Goal: Complete application form

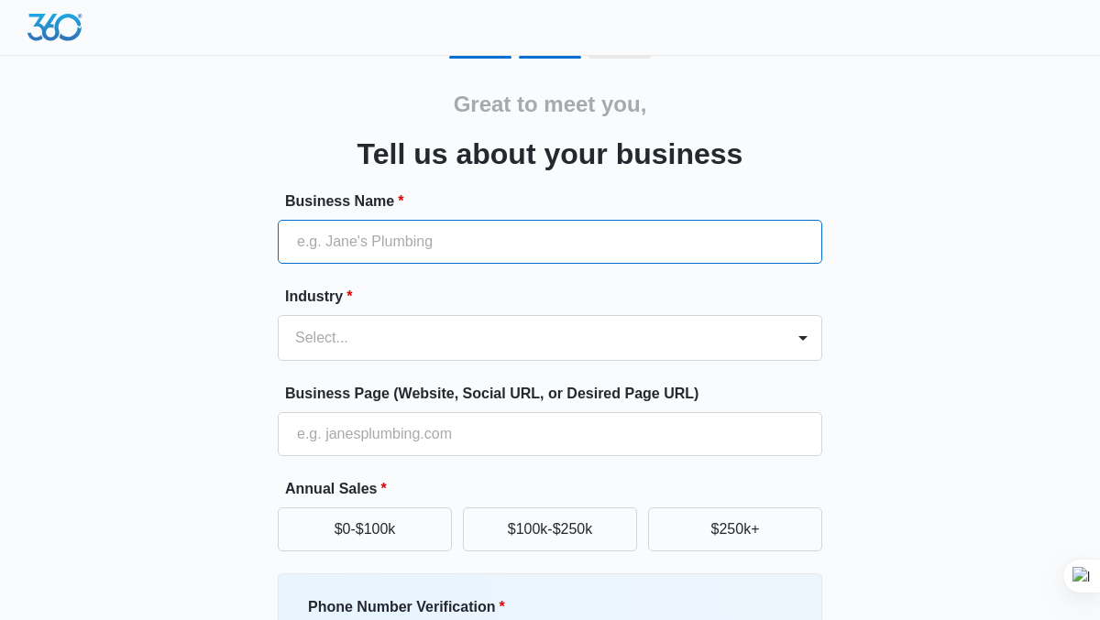
click at [383, 242] on input "Business Name *" at bounding box center [550, 242] width 544 height 44
type input "School of Creative Industry Management and Performing Arts (SCIMPA)"
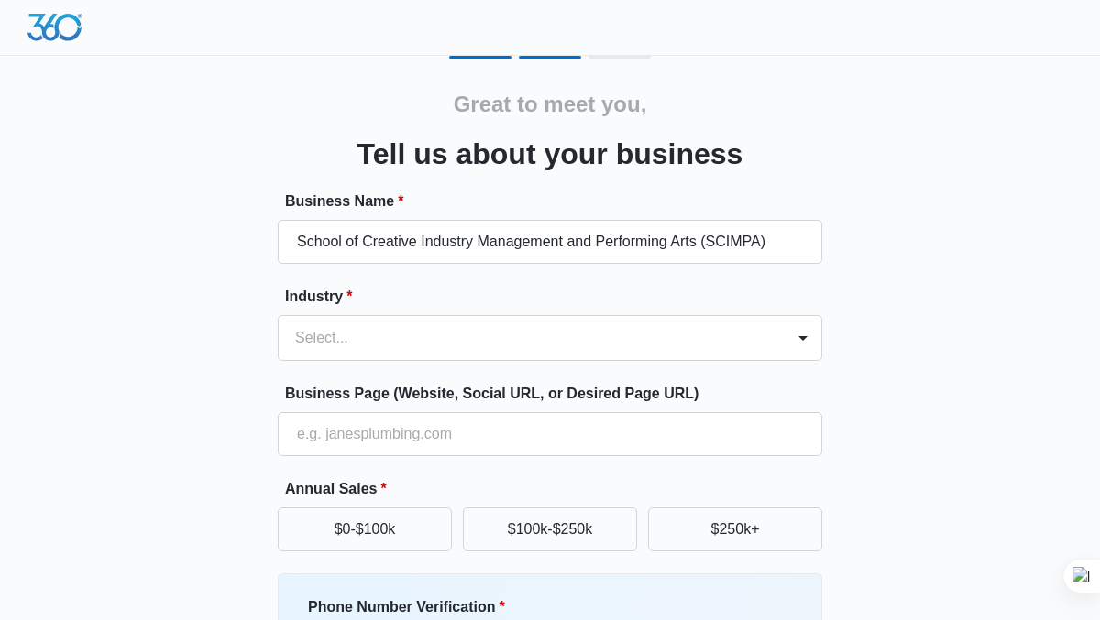
type input "0194122009"
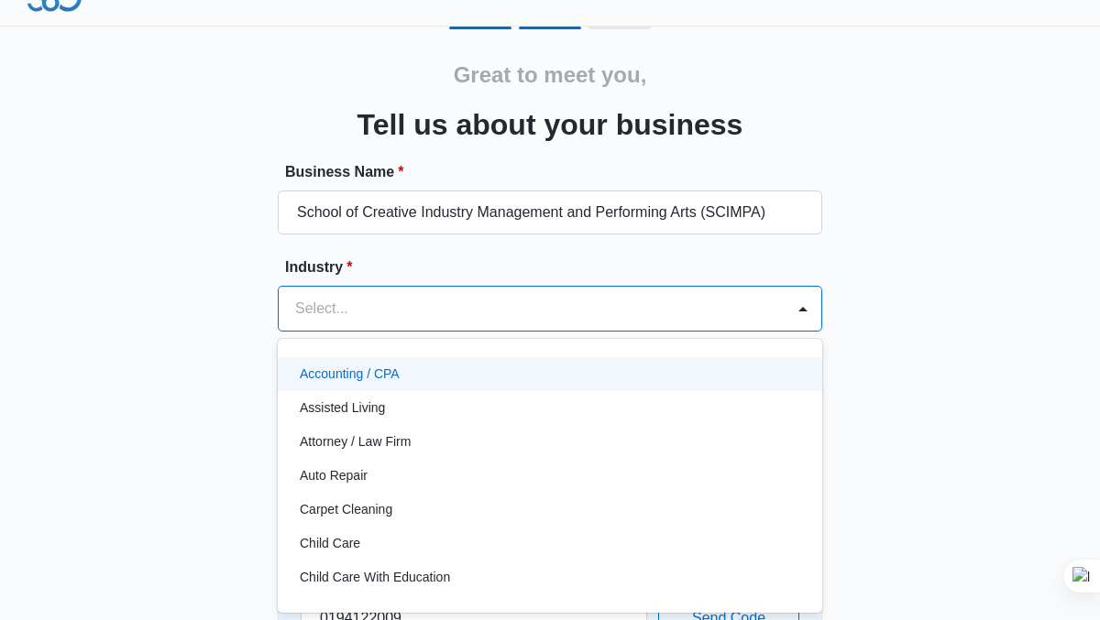
click at [424, 332] on div "Accounting / CPA, 1 of 49. 49 results available. Use Up and Down to choose opti…" at bounding box center [550, 309] width 544 height 46
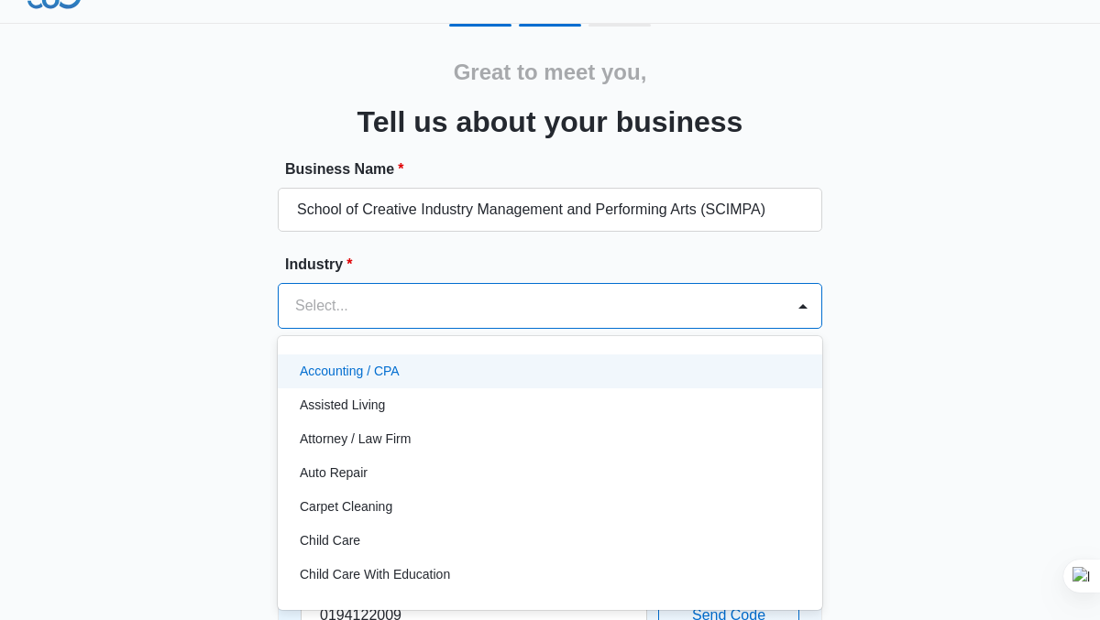
scroll to position [36, 0]
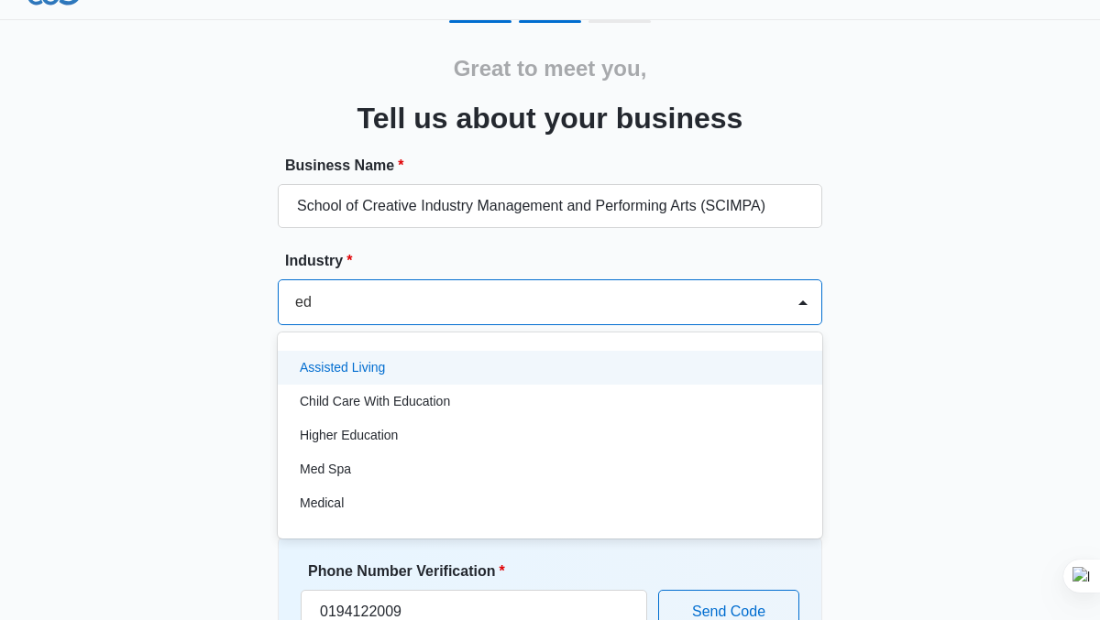
type input "edu"
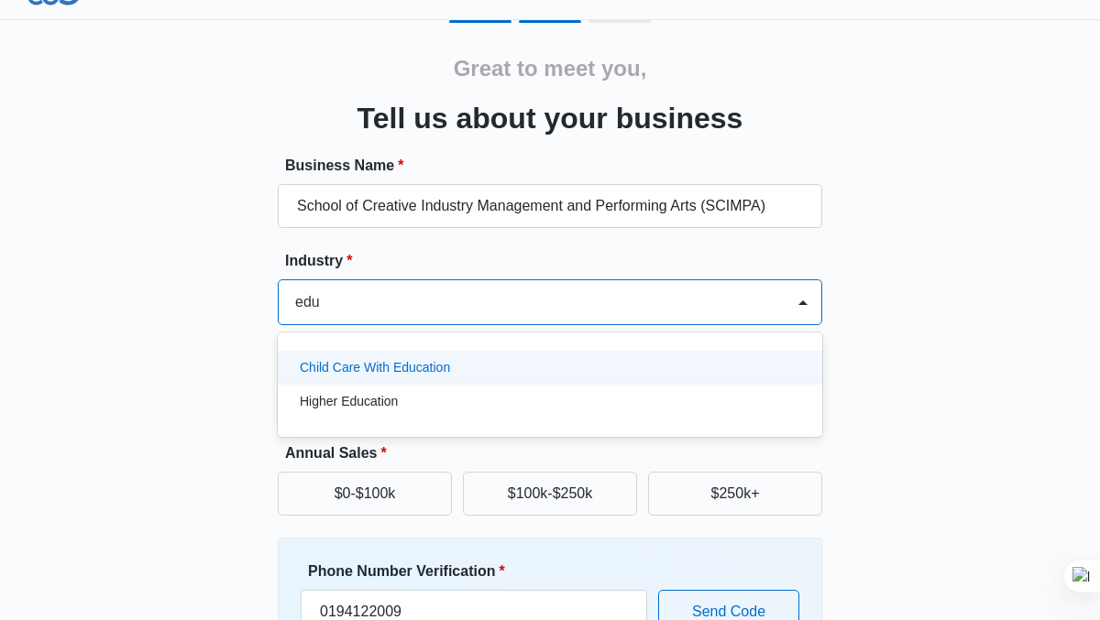
scroll to position [0, 0]
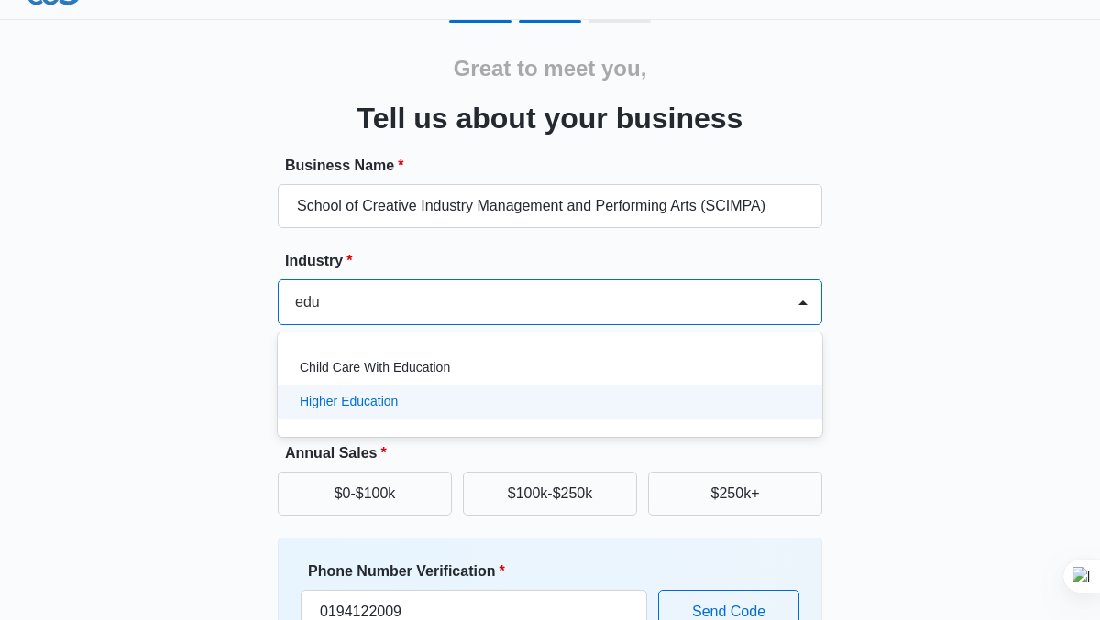
click at [376, 396] on p "Higher Education" at bounding box center [349, 401] width 98 height 19
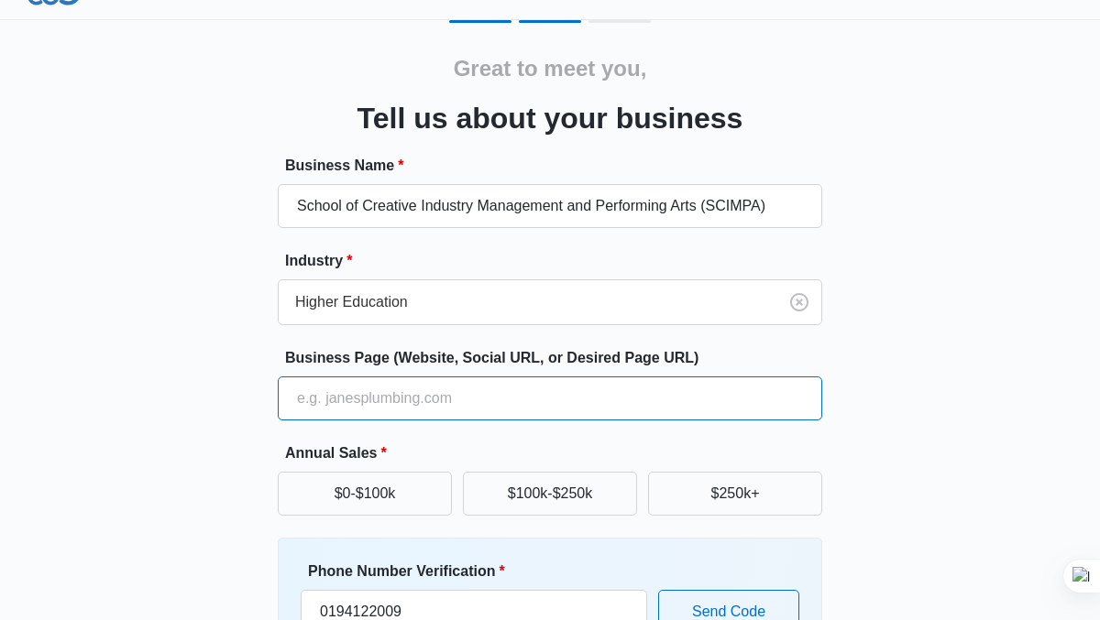
click at [477, 398] on input "Business Page (Website, Social URL, or Desired Page URL)" at bounding box center [550, 399] width 544 height 44
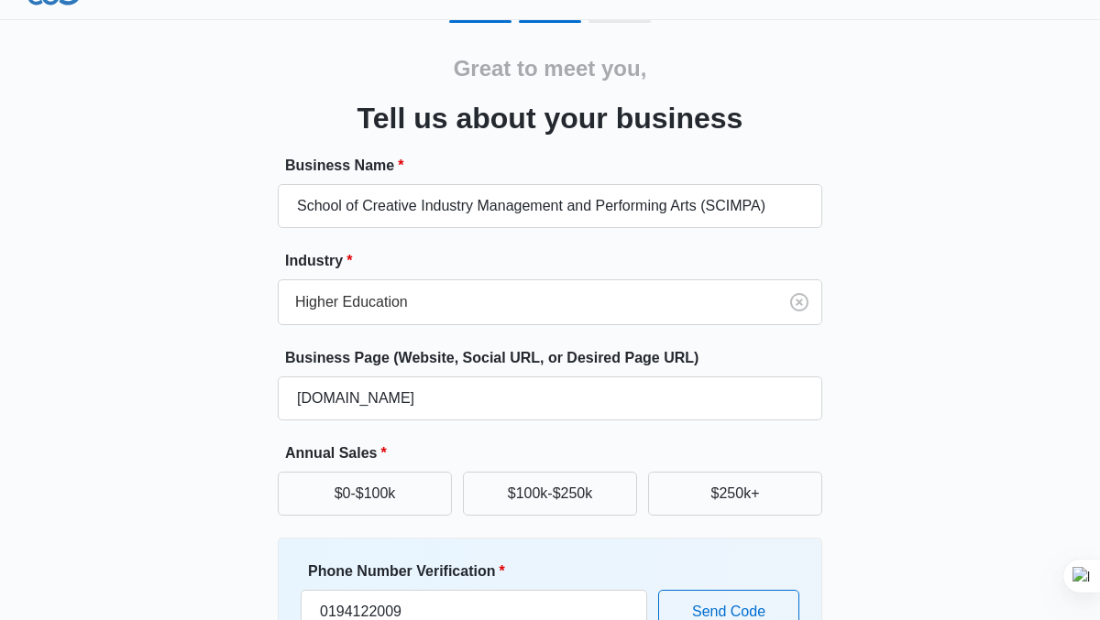
click at [887, 348] on div "Great to meet you, Tell us about your business Business Name * School of Creati…" at bounding box center [549, 391] width 1045 height 743
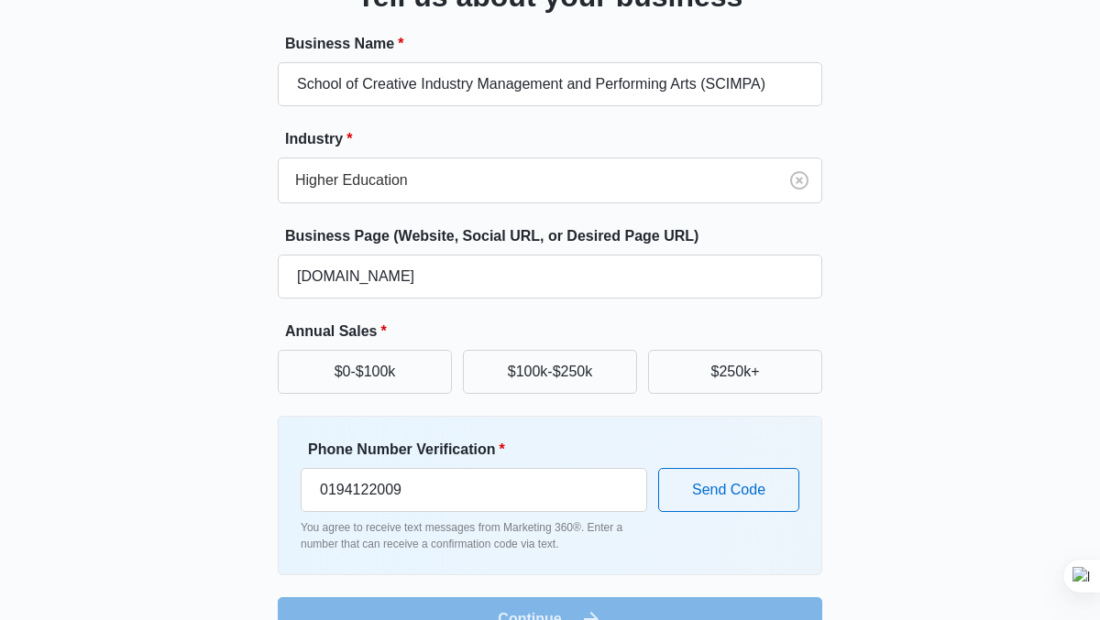
scroll to position [160, 0]
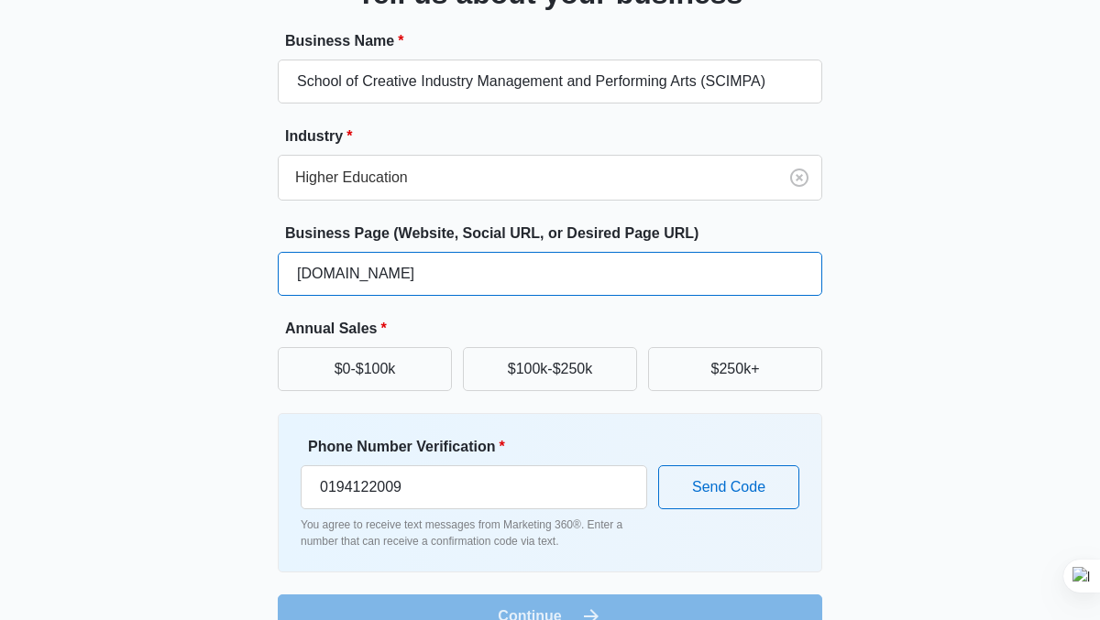
click at [441, 278] on input "[DOMAIN_NAME]" at bounding box center [550, 274] width 544 height 44
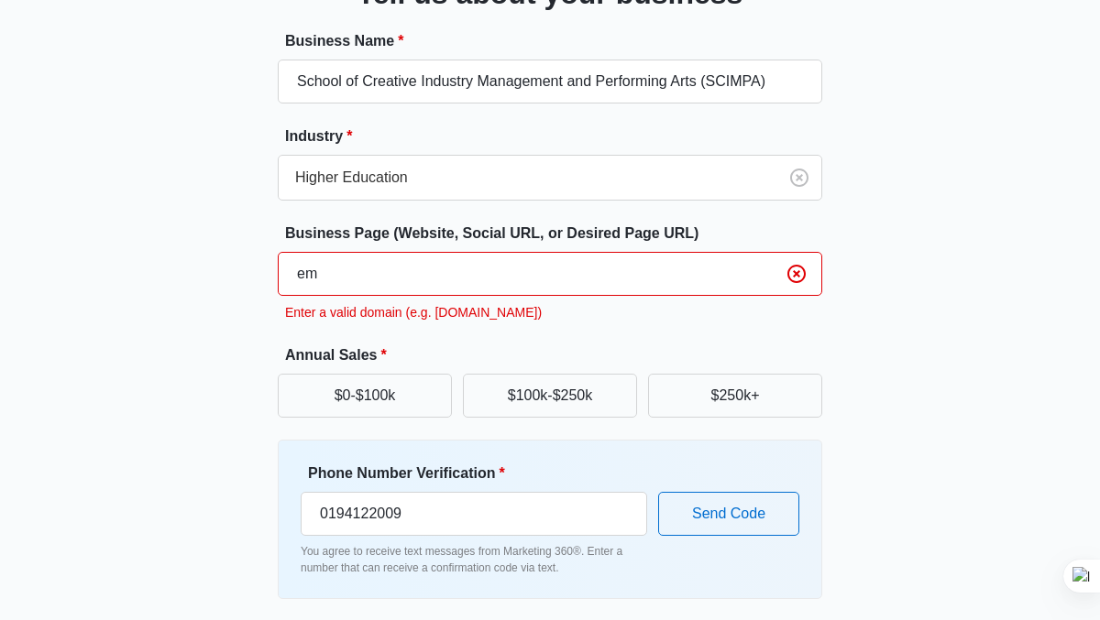
type input "e"
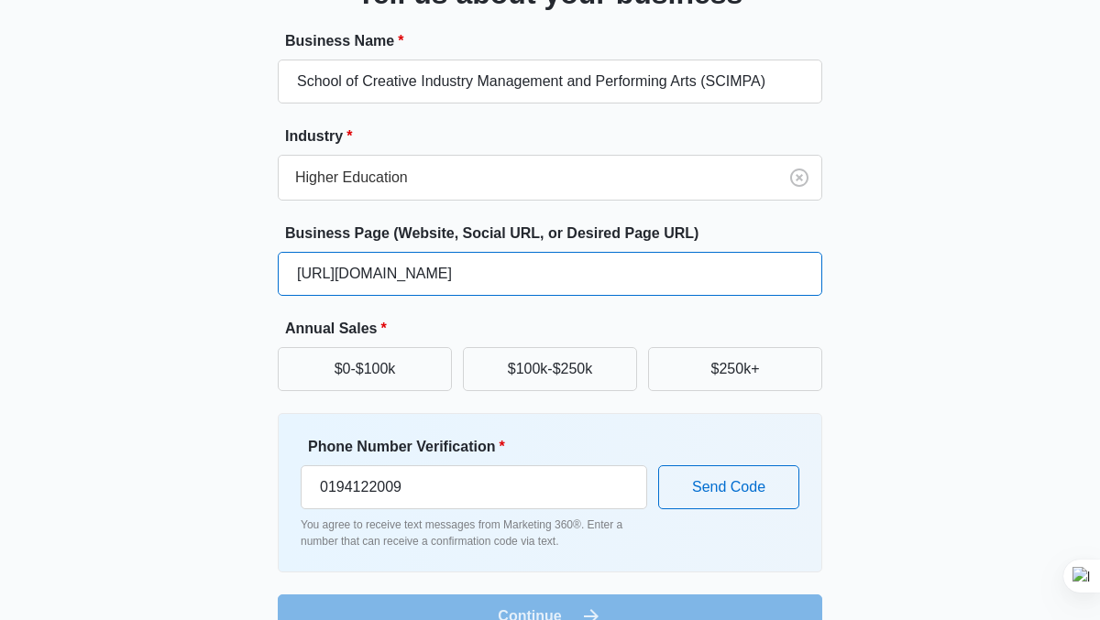
scroll to position [201, 0]
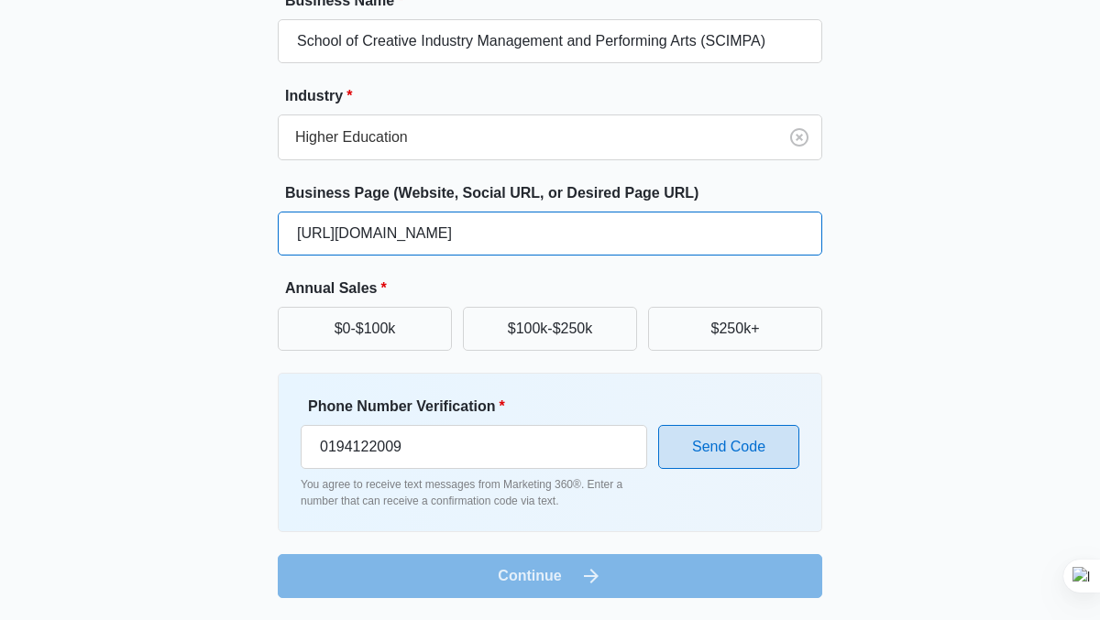
type input "[URL][DOMAIN_NAME]"
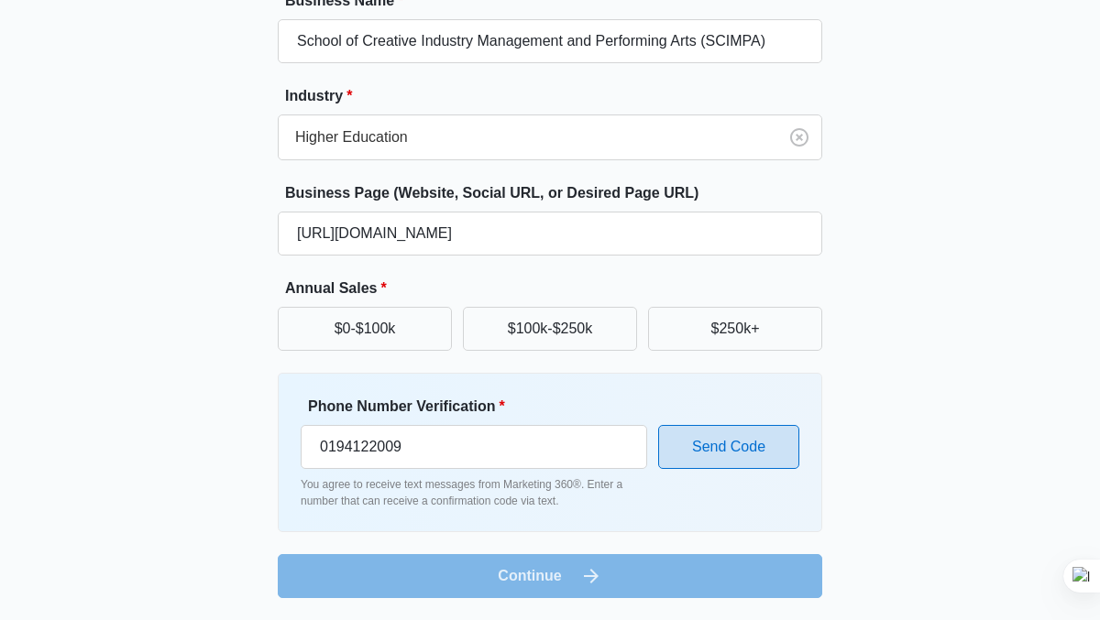
click at [755, 442] on button "Send Code" at bounding box center [728, 447] width 141 height 44
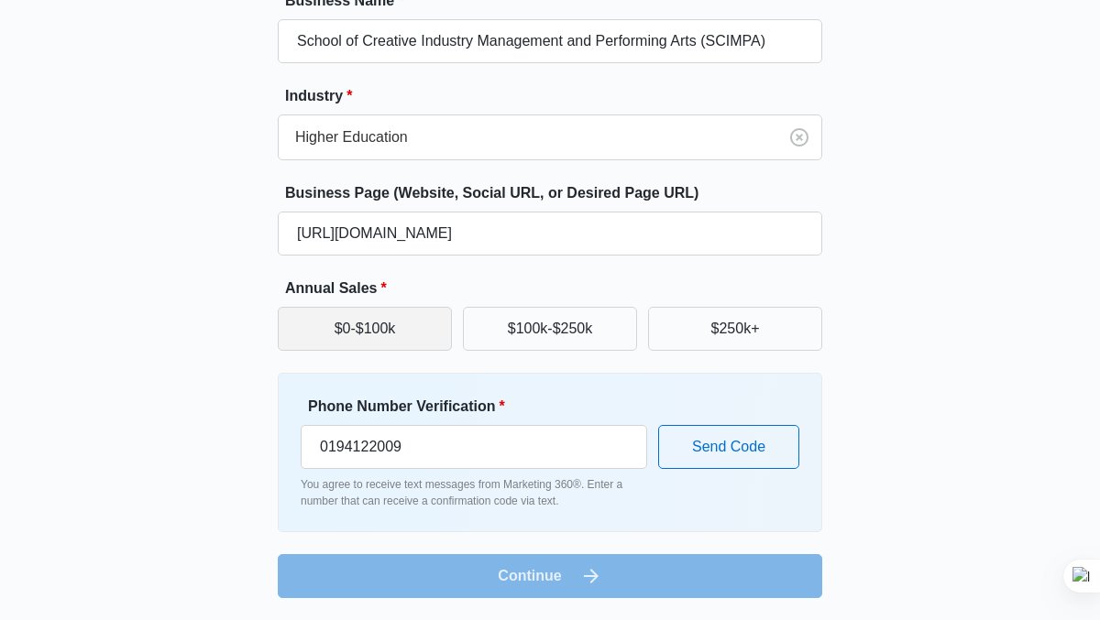
click at [381, 326] on button "$0-$100k" at bounding box center [365, 329] width 174 height 44
click at [532, 587] on form "Business Name * School of Creative Industry Management and Performing Arts (SCI…" at bounding box center [550, 294] width 544 height 608
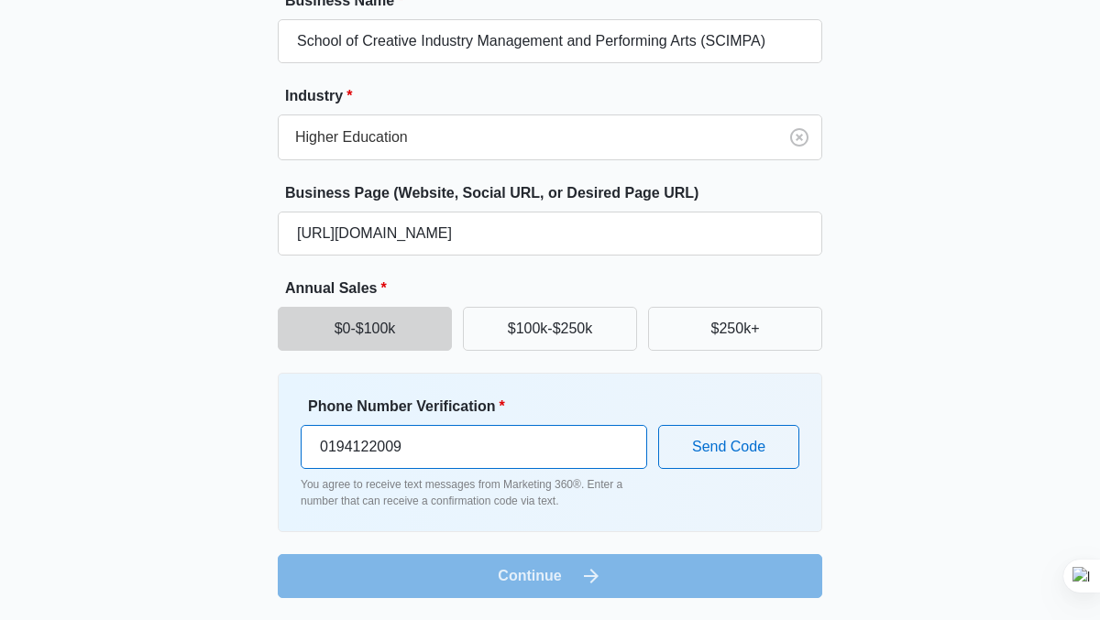
click at [317, 448] on input "0194122009" at bounding box center [474, 447] width 346 height 44
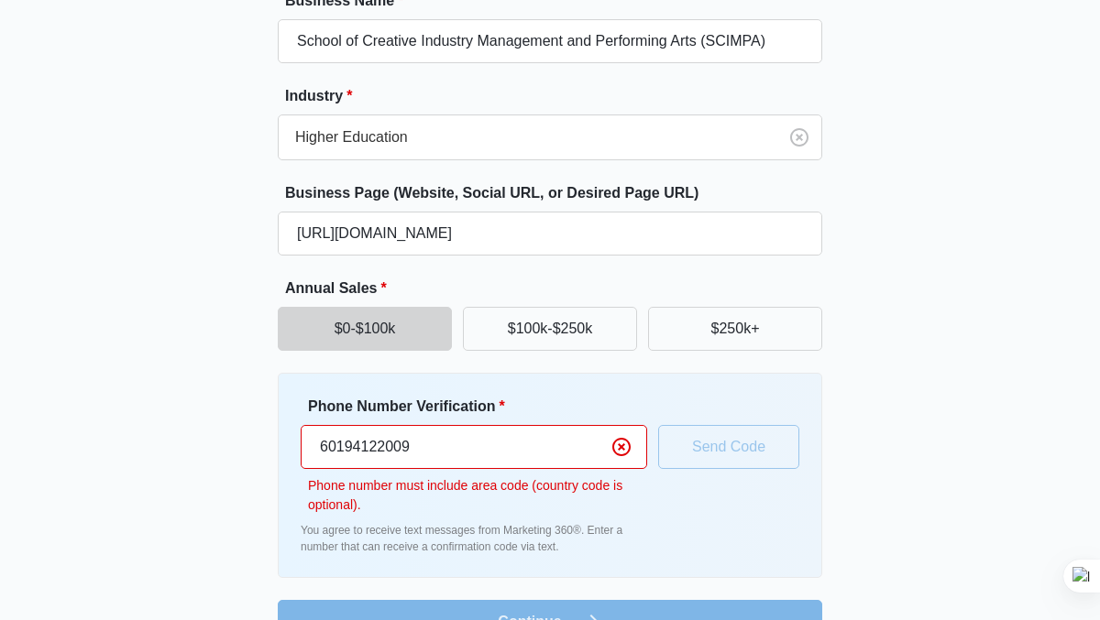
click at [308, 443] on input "60194122009" at bounding box center [474, 447] width 346 height 44
click at [334, 448] on input "[PHONE_NUMBER]" at bounding box center [474, 447] width 346 height 44
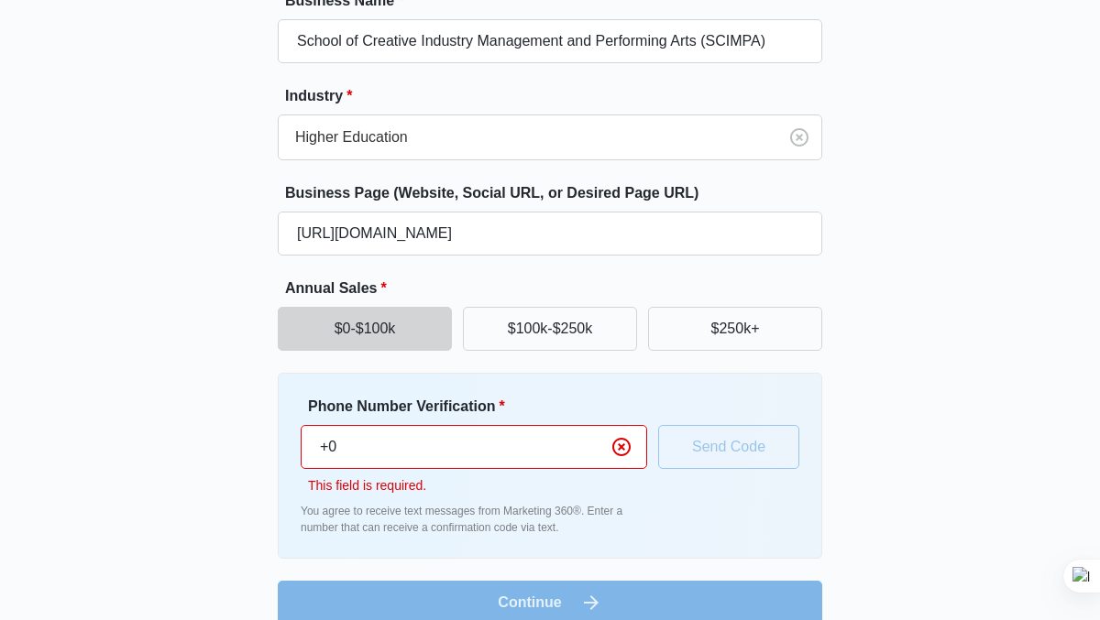
type input "+"
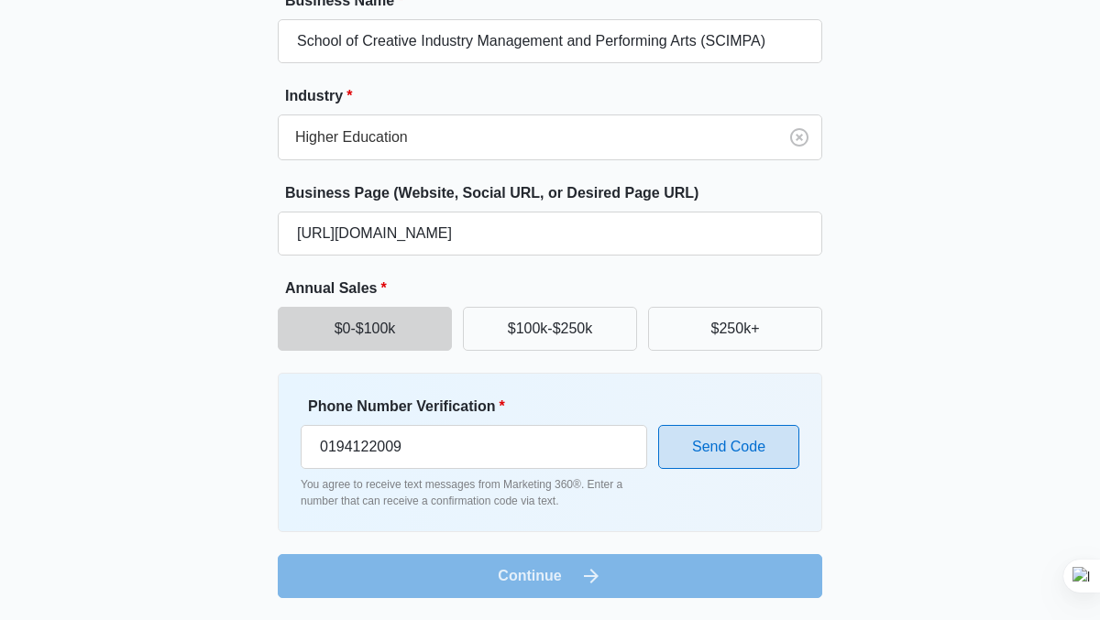
click at [732, 447] on button "Send Code" at bounding box center [728, 447] width 141 height 44
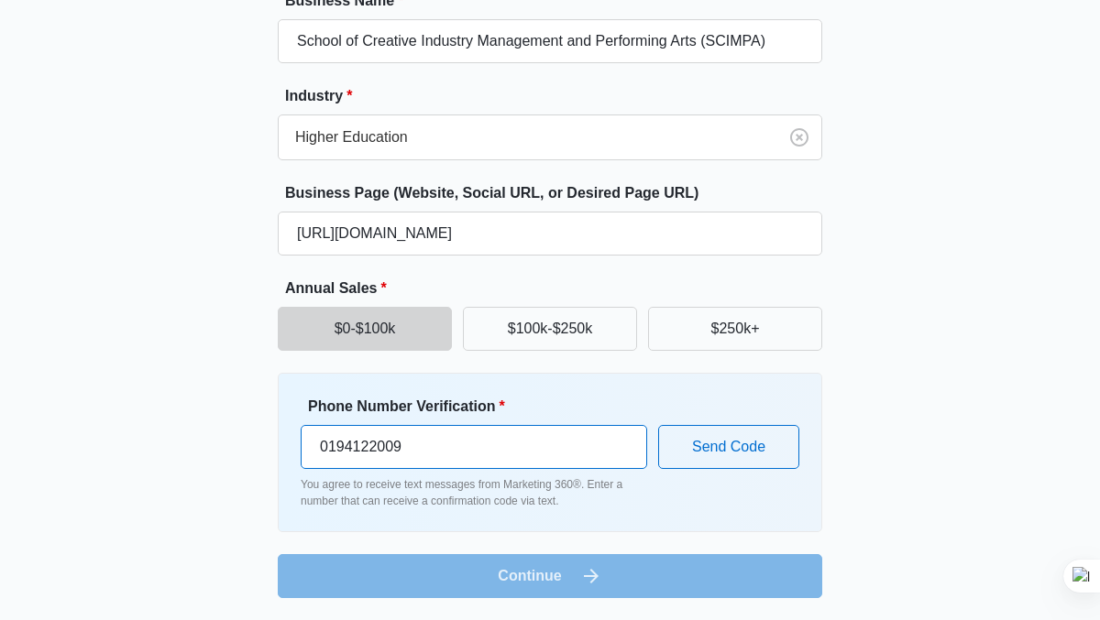
click at [417, 441] on input "0194122009" at bounding box center [474, 447] width 346 height 44
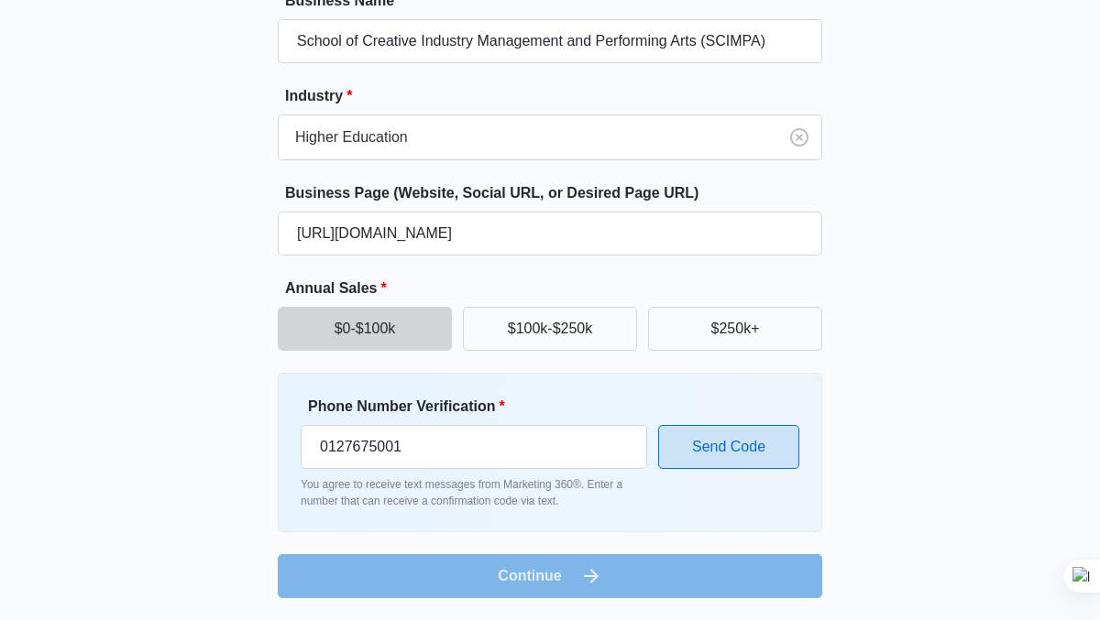
click at [740, 442] on button "Send Code" at bounding box center [728, 447] width 141 height 44
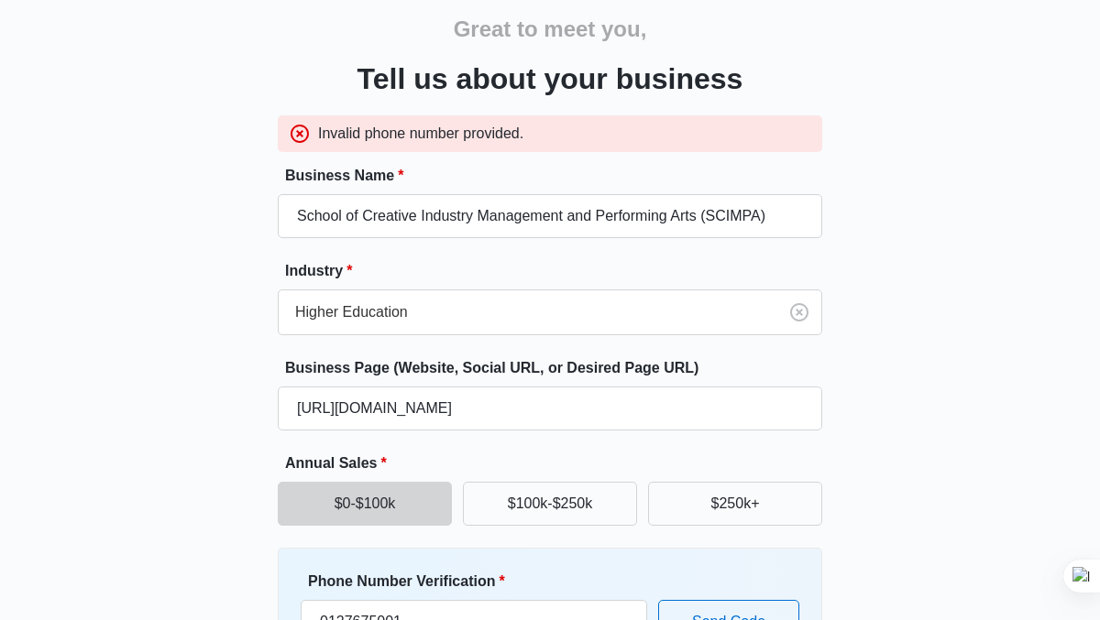
scroll to position [0, 0]
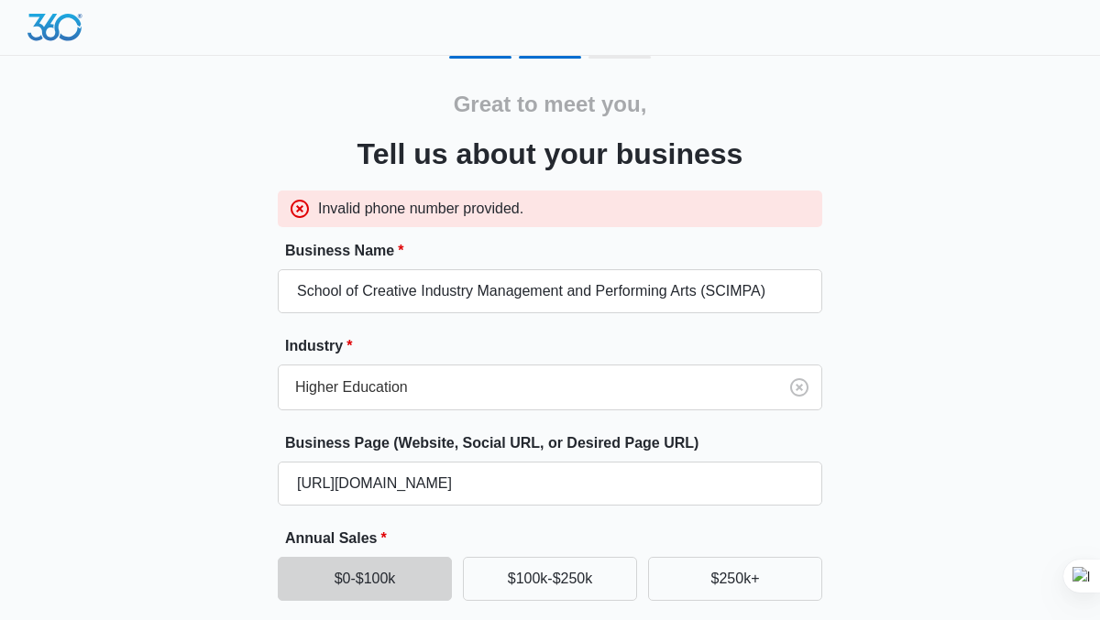
click at [301, 206] on icon at bounding box center [300, 209] width 18 height 18
click at [51, 31] on img at bounding box center [54, 27] width 55 height 27
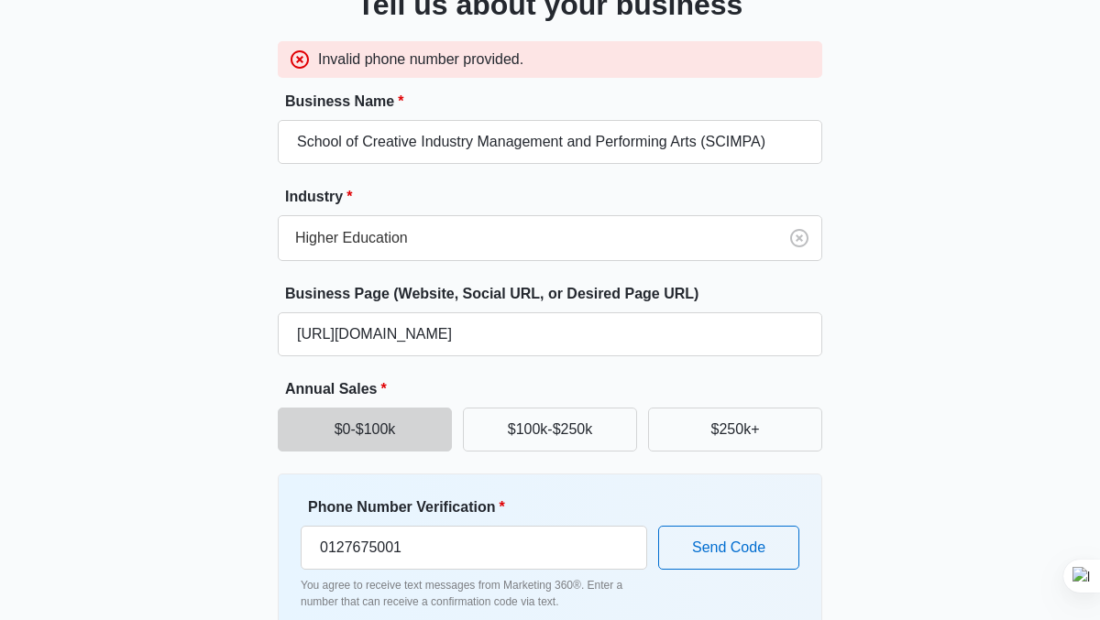
scroll to position [250, 0]
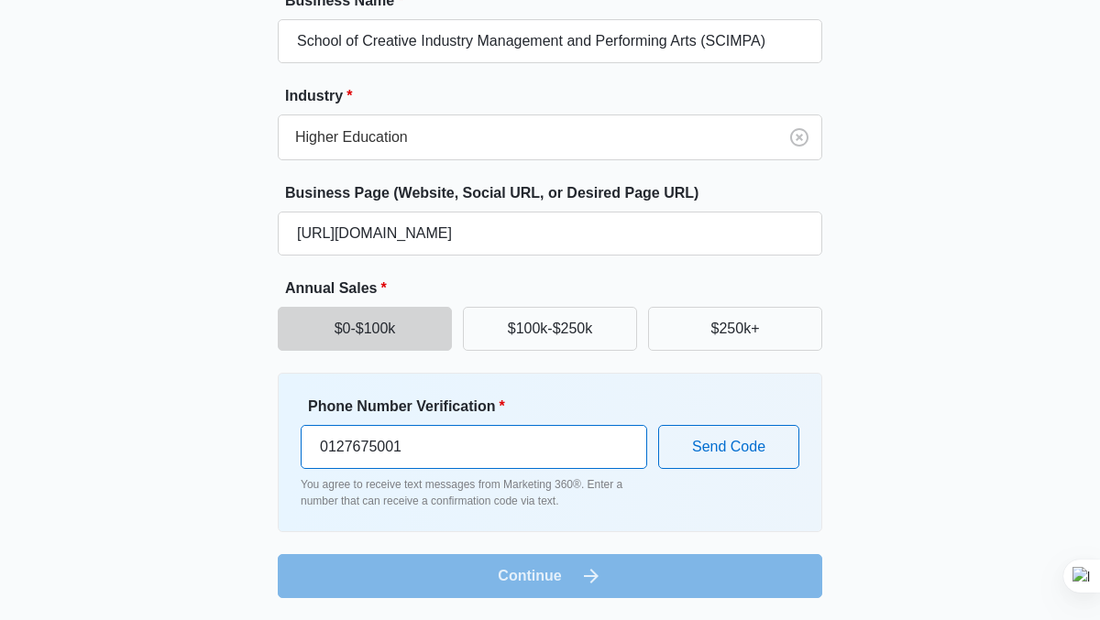
click at [422, 447] on input "0127675001" at bounding box center [474, 447] width 346 height 44
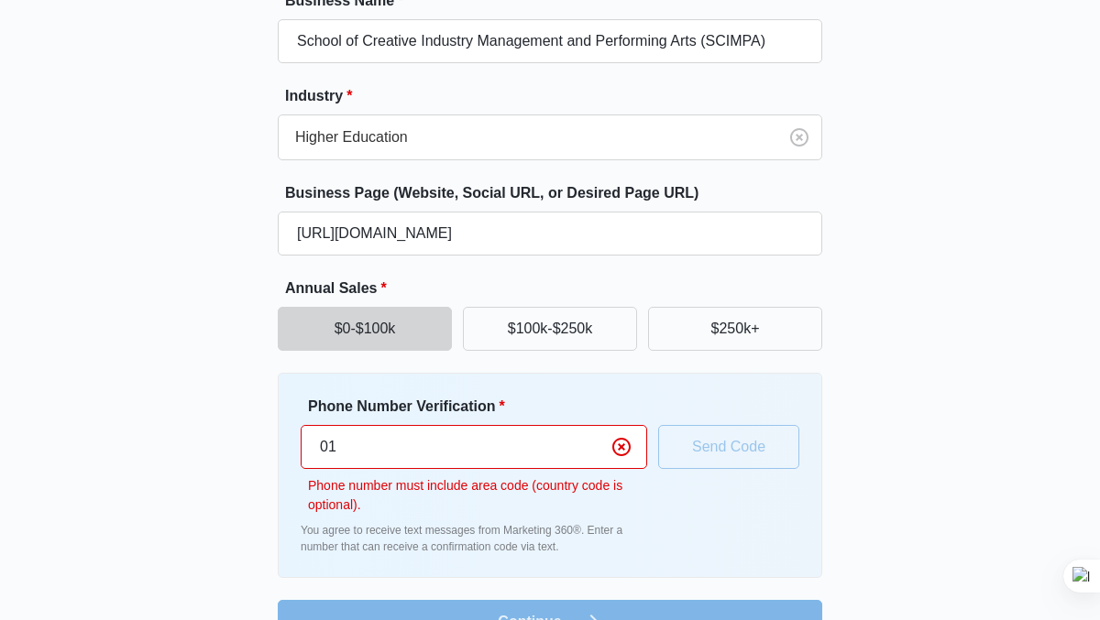
type input "0"
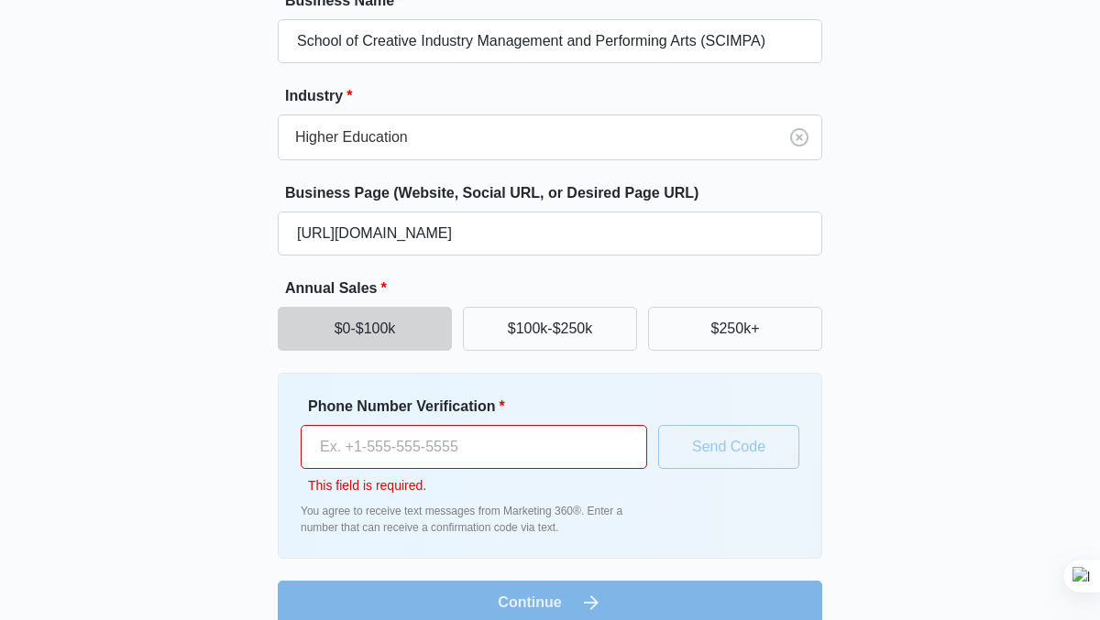
click at [572, 601] on form "Business Name * School of Creative Industry Management and Performing Arts (SCI…" at bounding box center [550, 307] width 544 height 635
